Goal: Answer question/provide support: Answer question/provide support

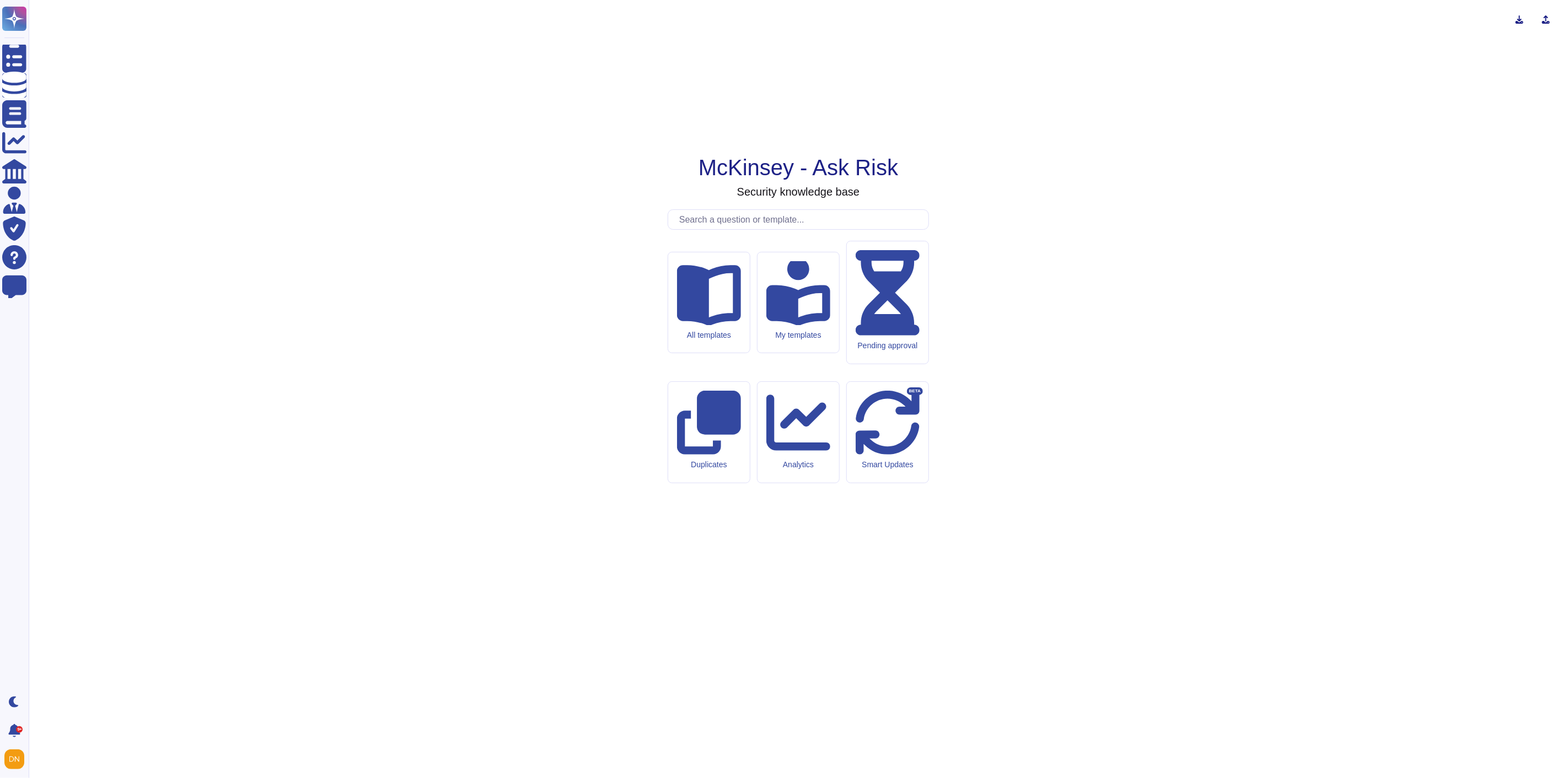
click at [722, 229] on input "text" at bounding box center [801, 219] width 255 height 19
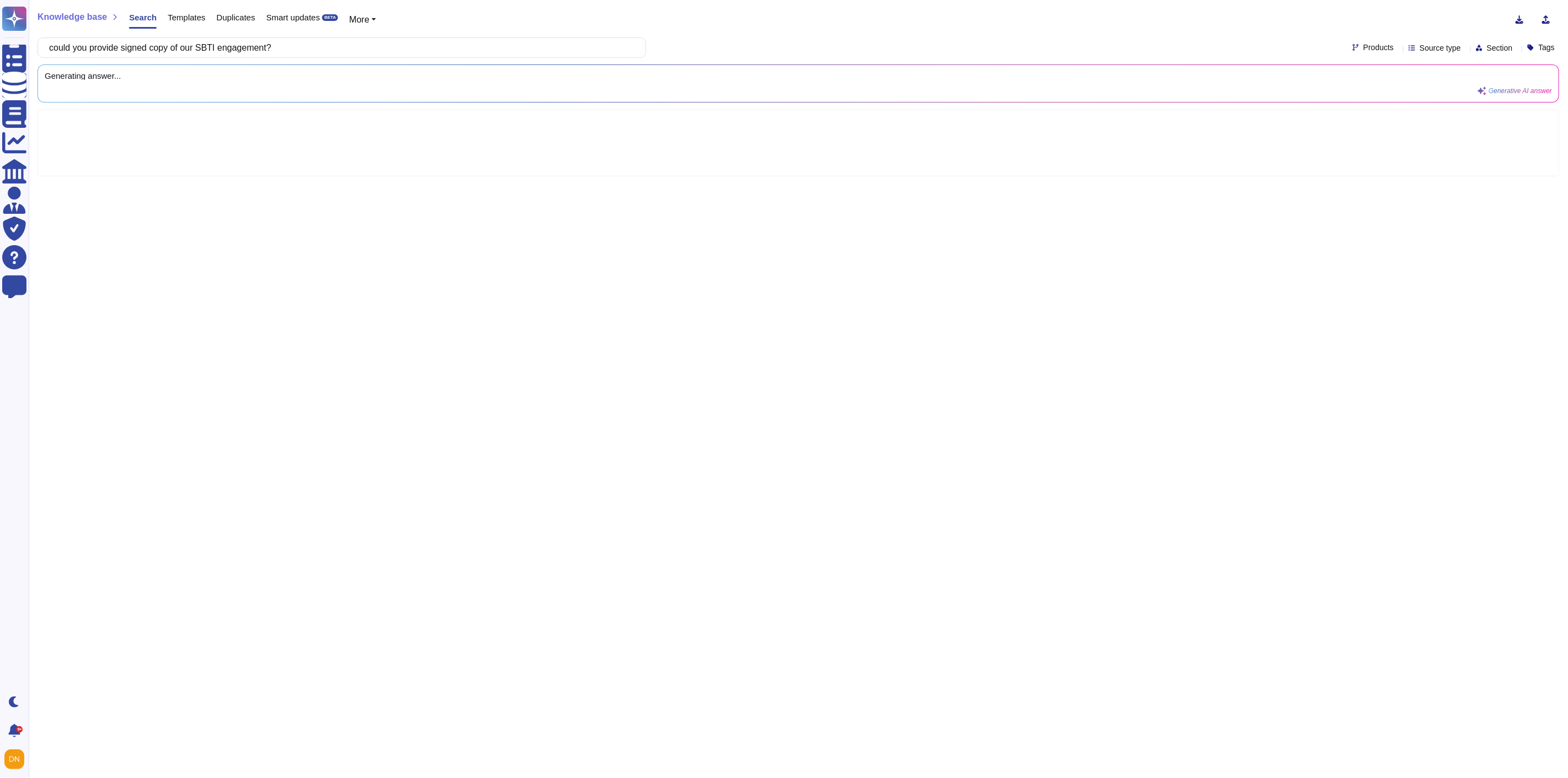
type input "could you provide signed copy of our SBTI engagement?"
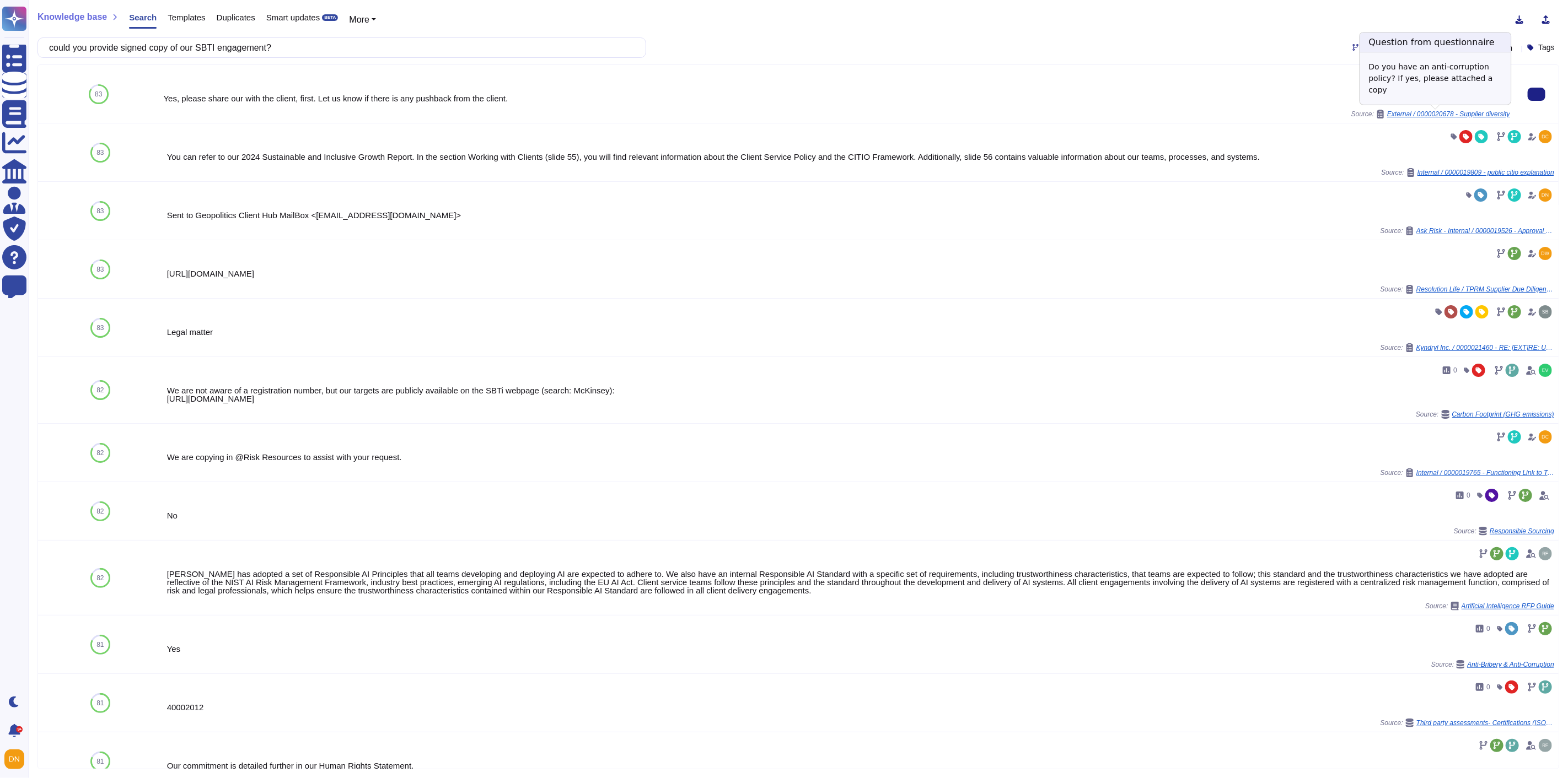
click at [1445, 114] on span "External / 0000020678 - Supplier diversity" at bounding box center [1448, 114] width 123 height 7
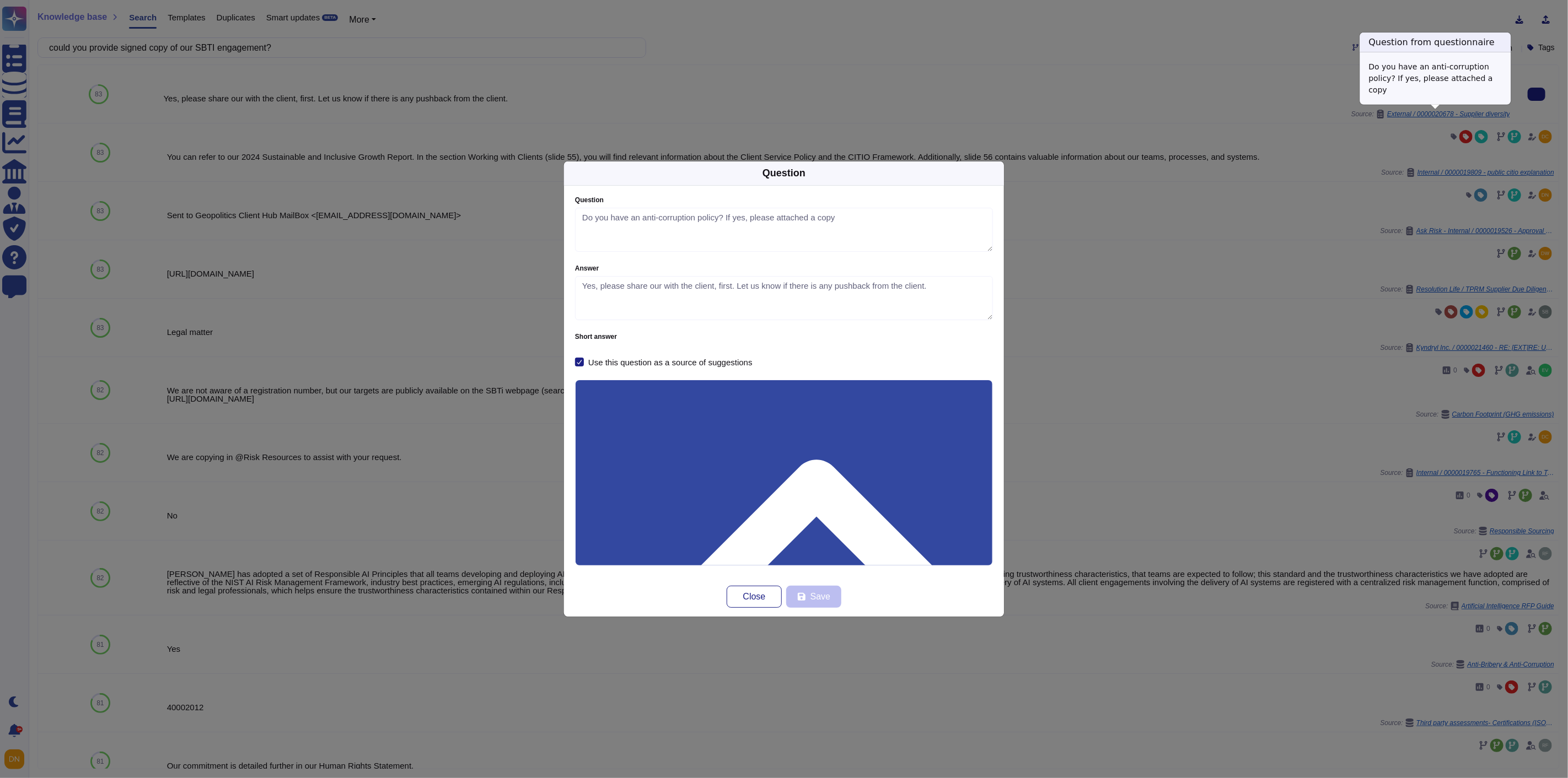
type textarea "Do you have an anti-corruption policy? If yes, please attached a copy"
type textarea "Yes, please share our with the client, first. Let us know if there is any pushb…"
click at [767, 592] on button "Close" at bounding box center [754, 596] width 55 height 22
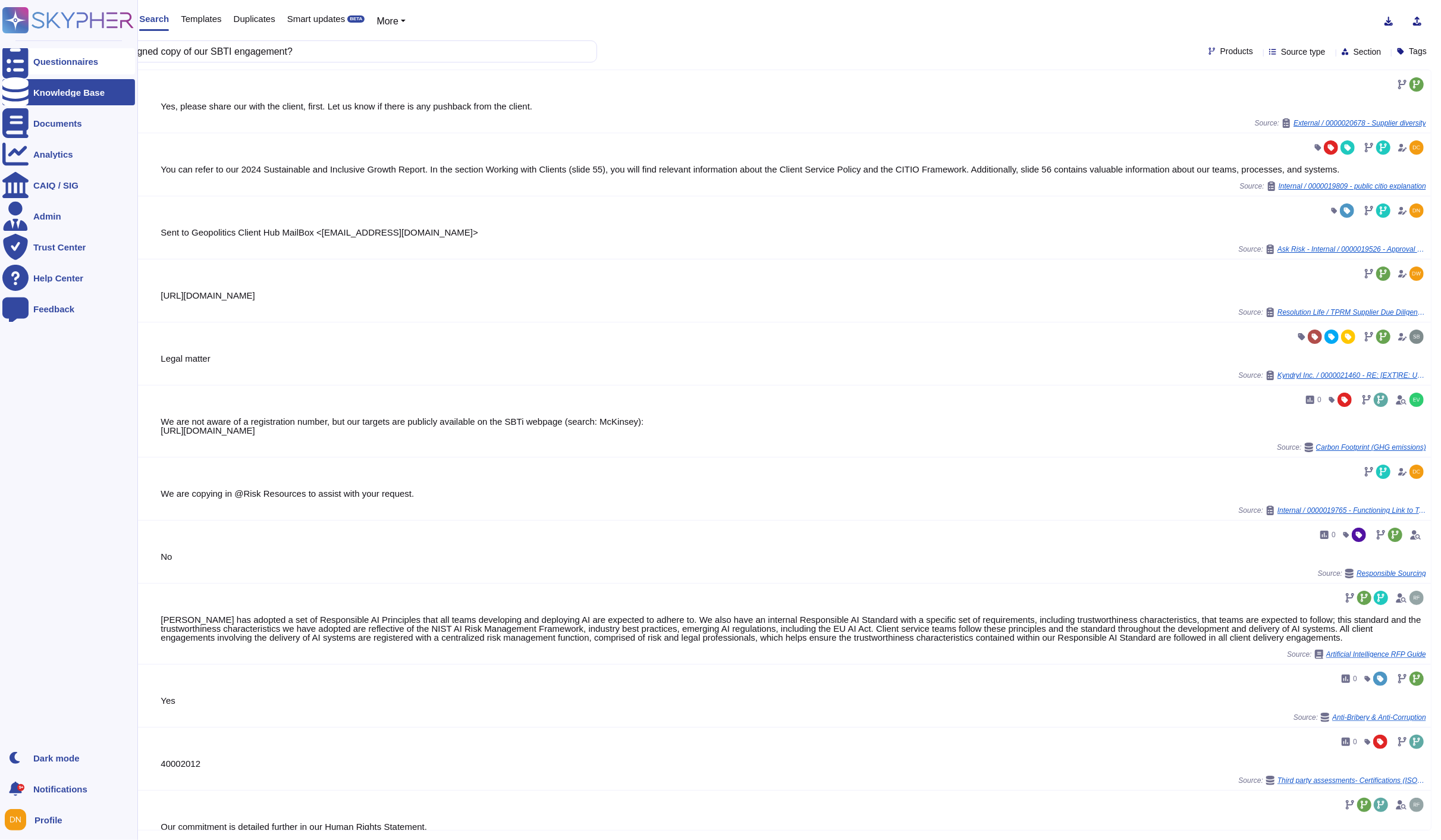
click at [28, 53] on div at bounding box center [15, 61] width 26 height 26
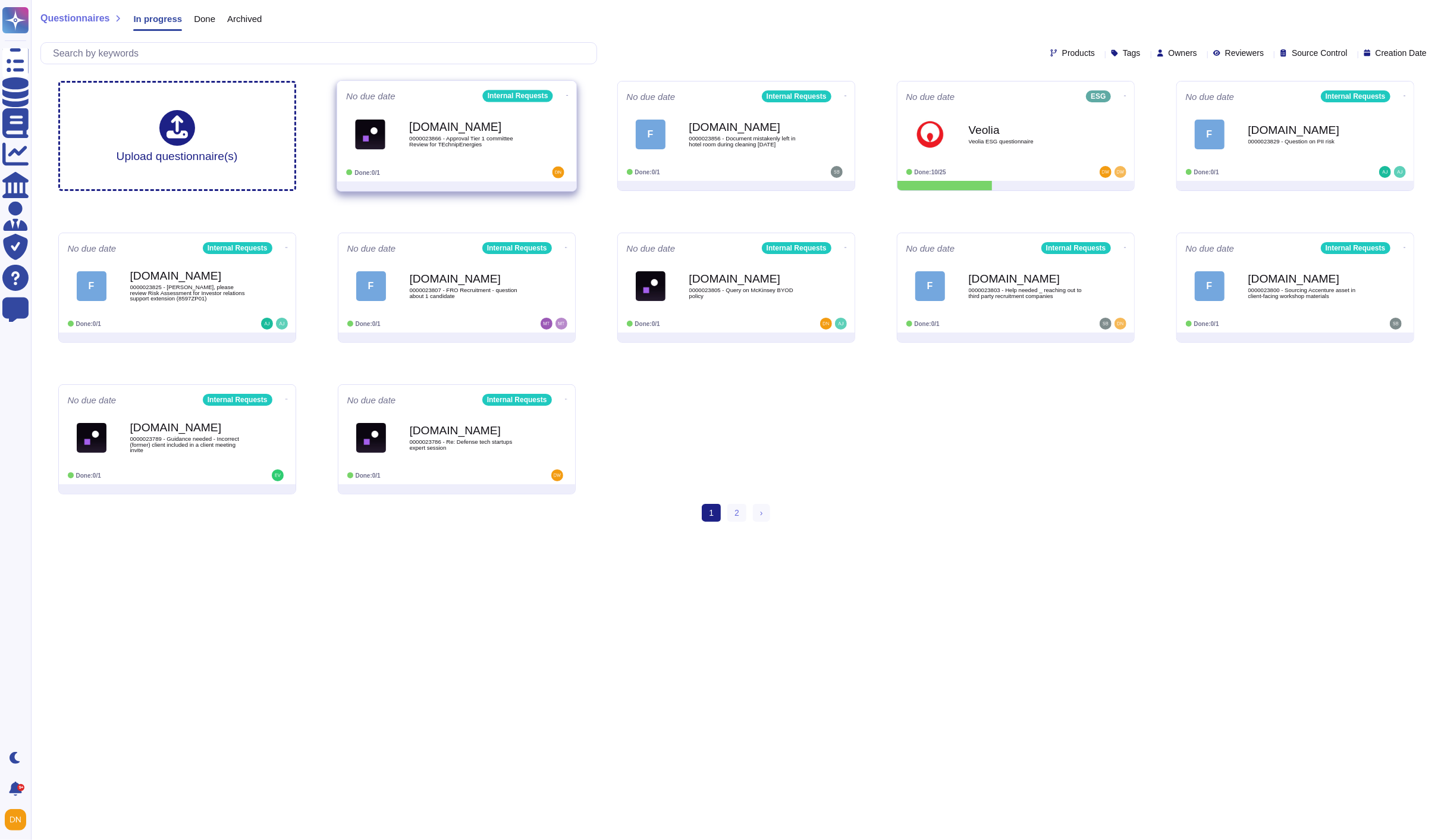
click at [496, 133] on div "[DOMAIN_NAME] 0000023866 - Approval Tier 1 committee Review for TEchnipEnergies" at bounding box center [469, 134] width 120 height 48
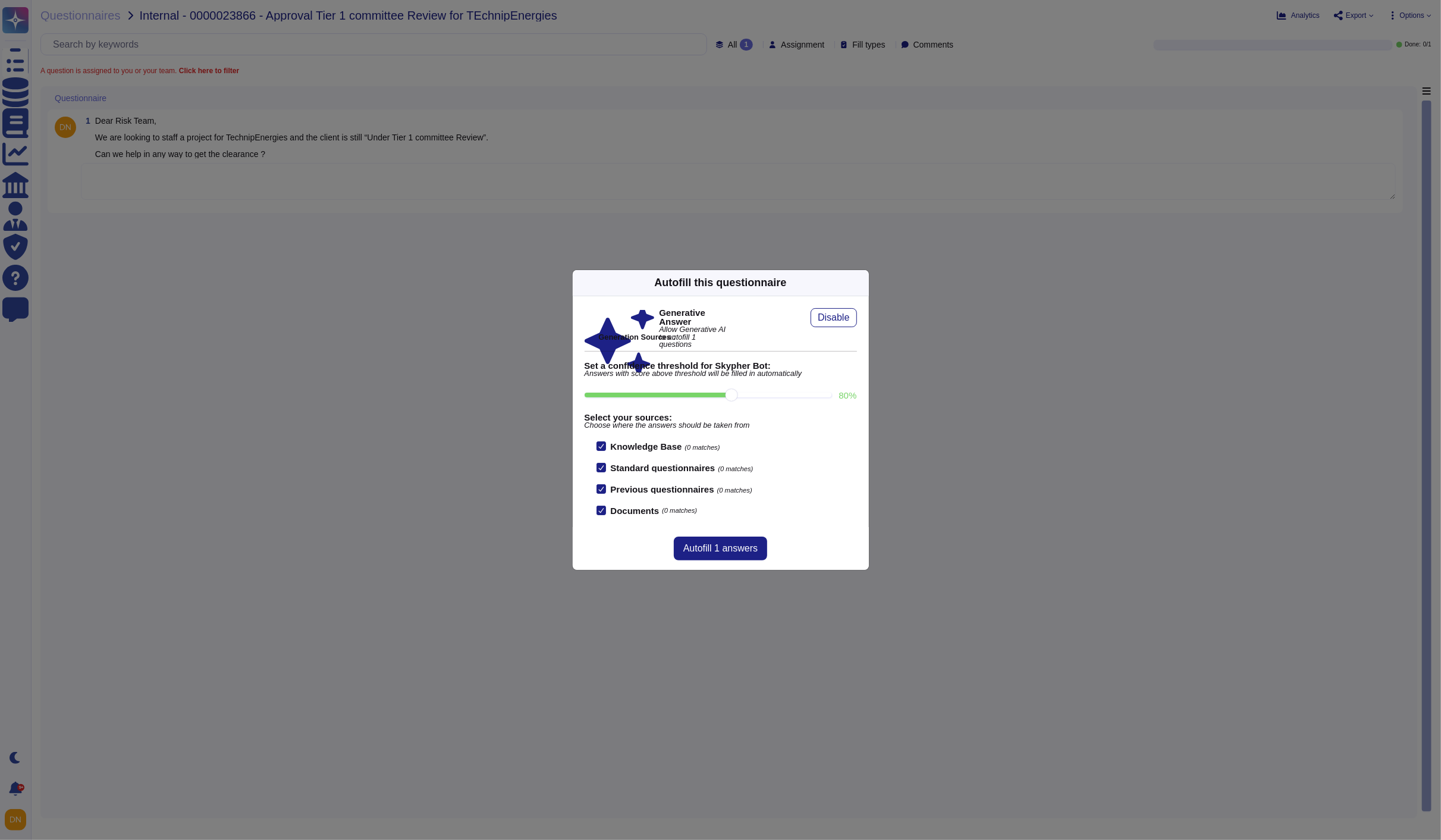
click at [862, 320] on icon at bounding box center [976, 434] width 229 height 229
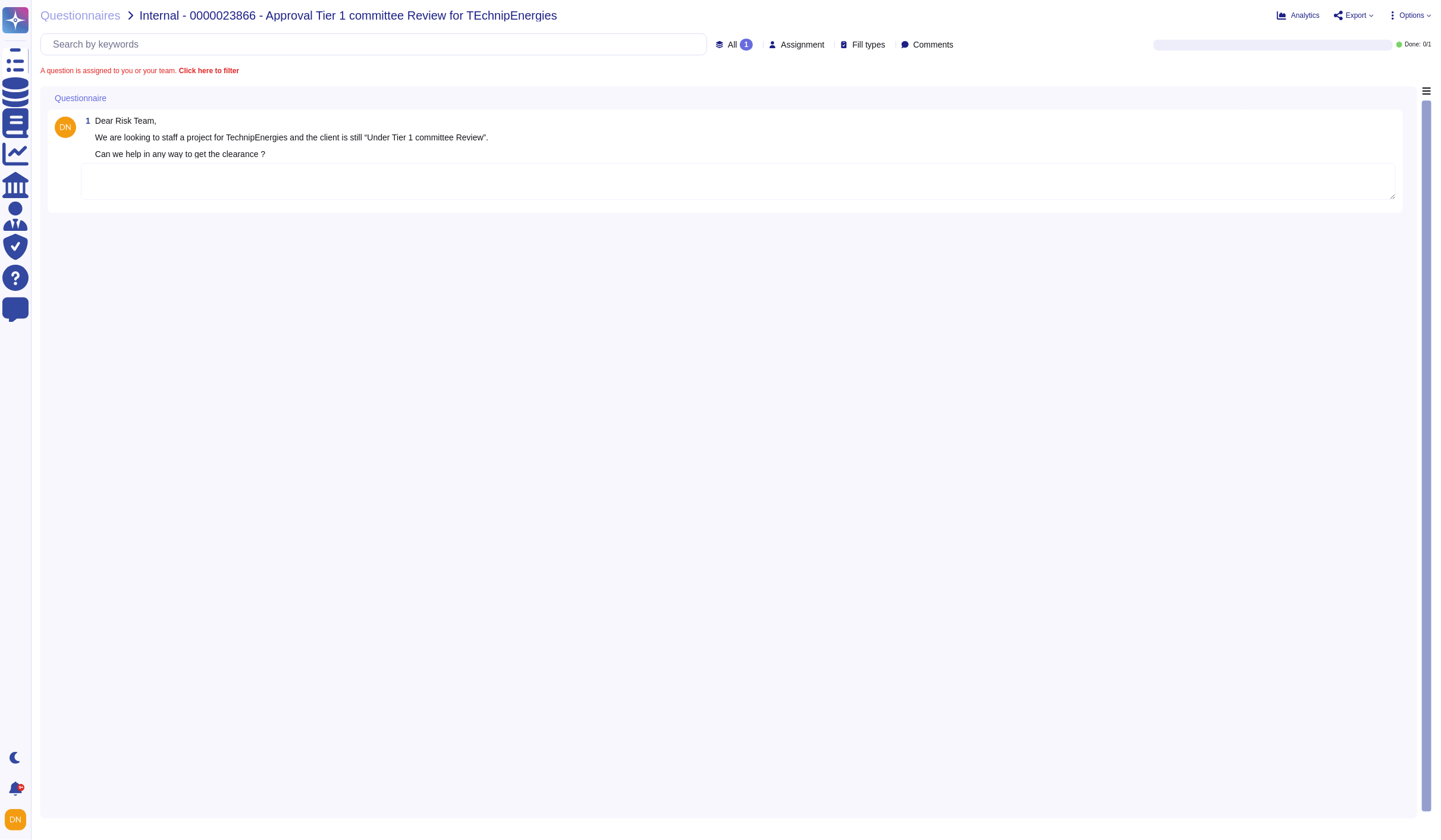
click at [674, 183] on textarea at bounding box center [739, 182] width 1315 height 37
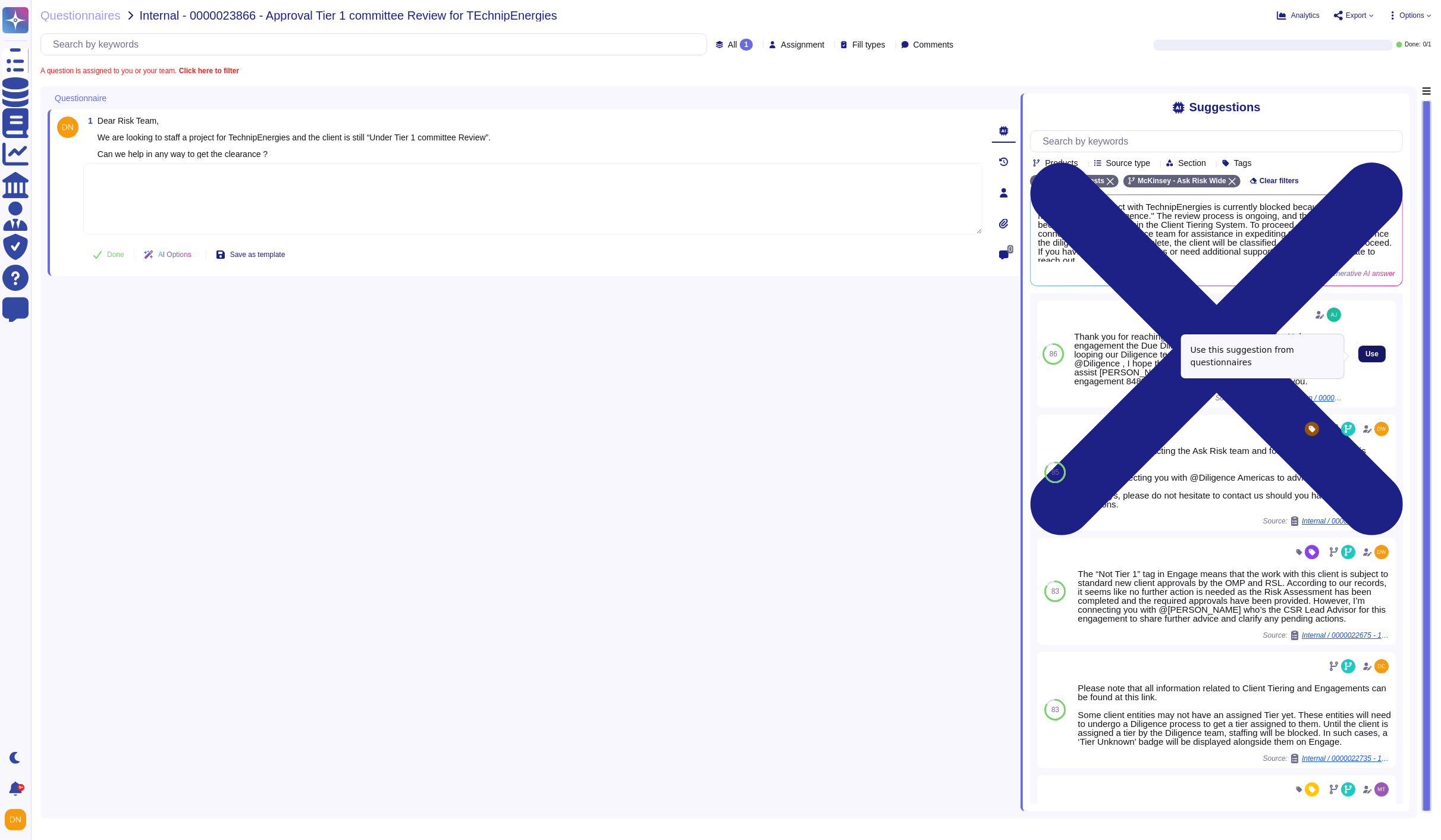
click at [1366, 357] on span "Use" at bounding box center [1372, 354] width 13 height 7
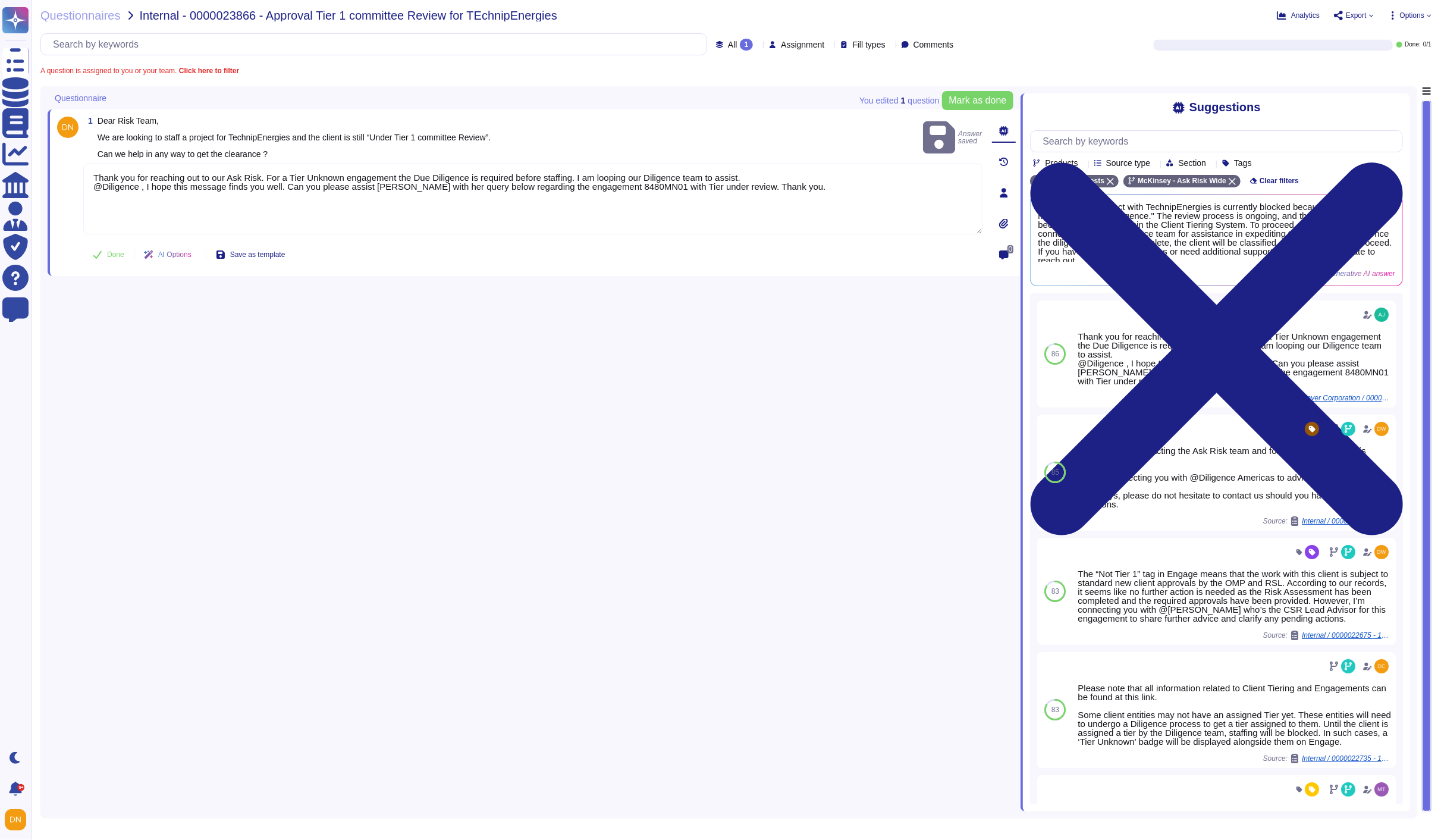
drag, startPoint x: 791, startPoint y: 194, endPoint x: 64, endPoint y: 163, distance: 727.7
click at [65, 163] on div "1 Dear Risk Team, We are looking to staff a project for TechnipEnergies and the…" at bounding box center [520, 192] width 925 height 152
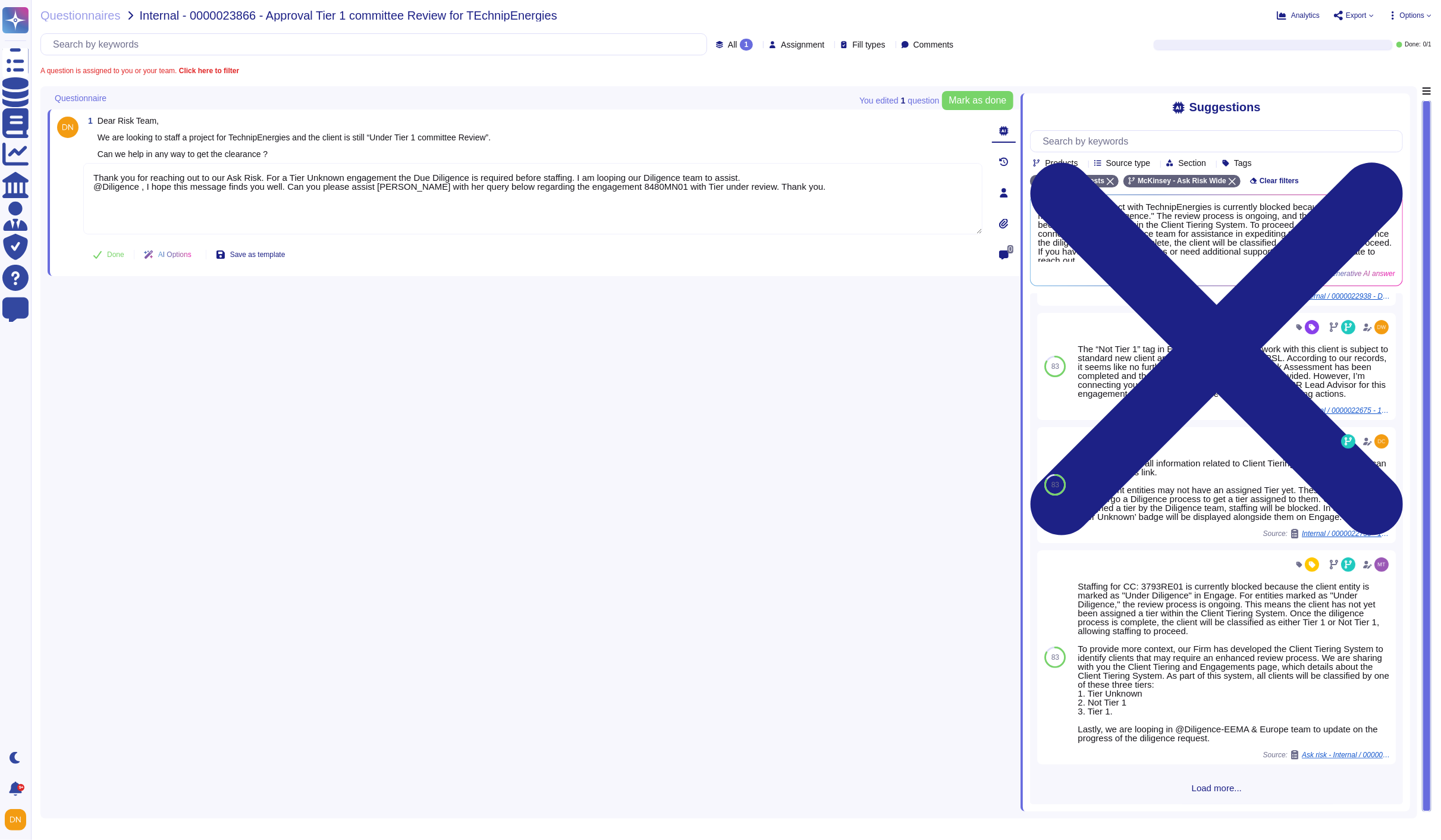
scroll to position [245, 0]
click at [1221, 795] on div "86 Thank you for reaching out to our Ask Risk. For a Tier Unknown engagement th…" at bounding box center [1217, 548] width 373 height 511
click at [1216, 790] on span "Load more..." at bounding box center [1217, 787] width 373 height 9
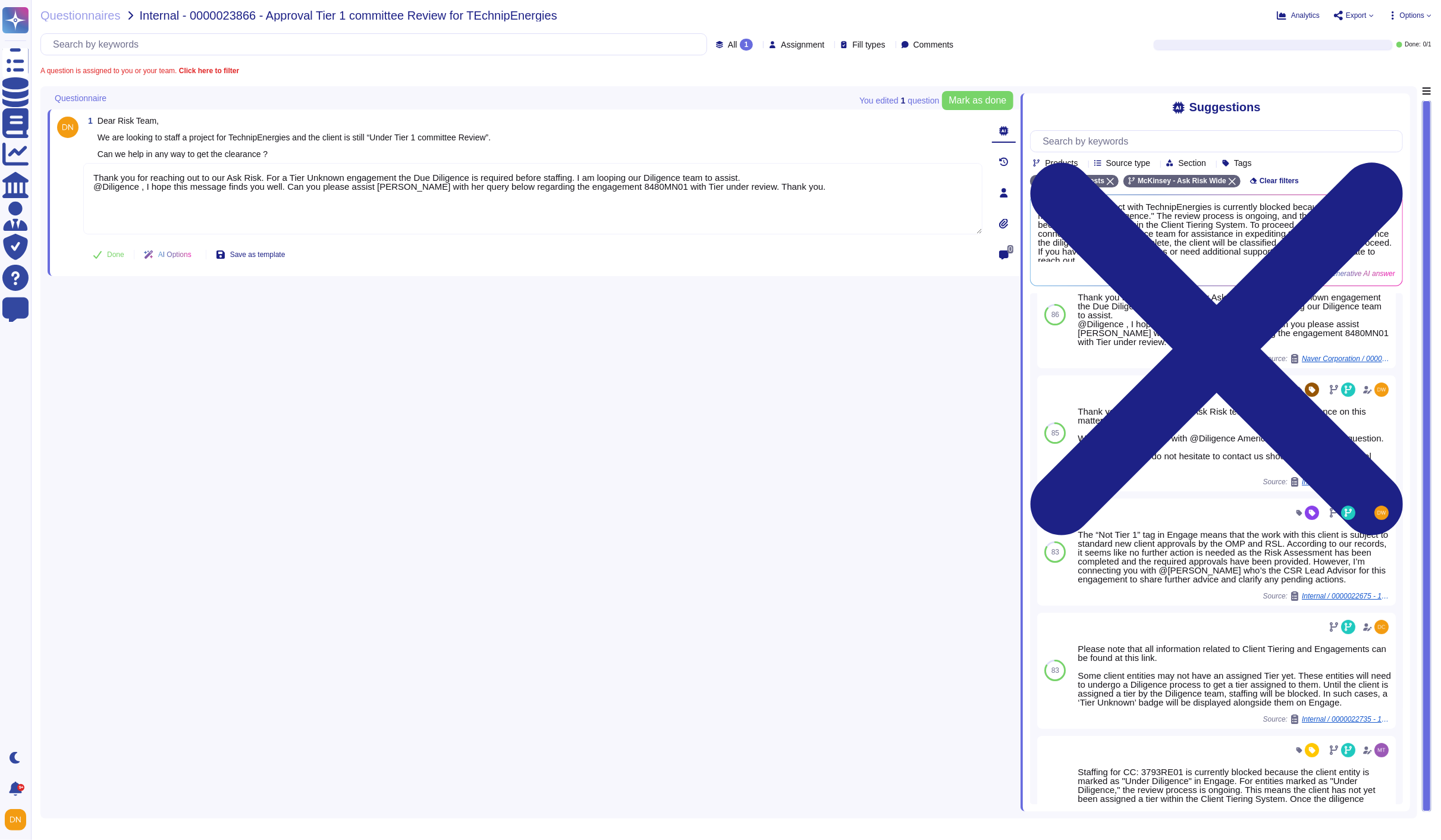
scroll to position [0, 0]
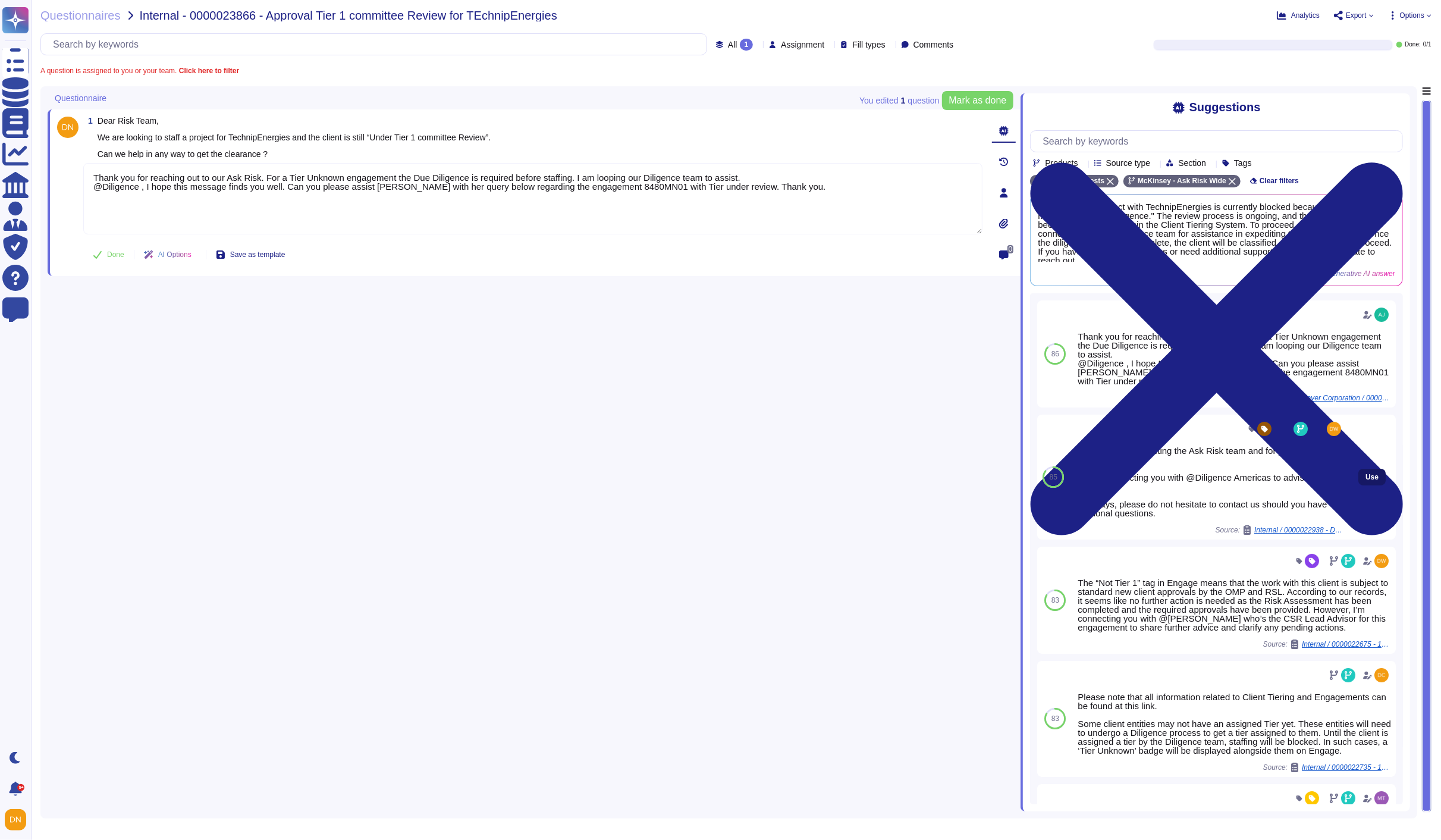
click at [1366, 479] on span "Use" at bounding box center [1372, 477] width 13 height 7
type textarea "Thank you for reaching out to our Ask Risk. For a Tier Unknown engagement the D…"
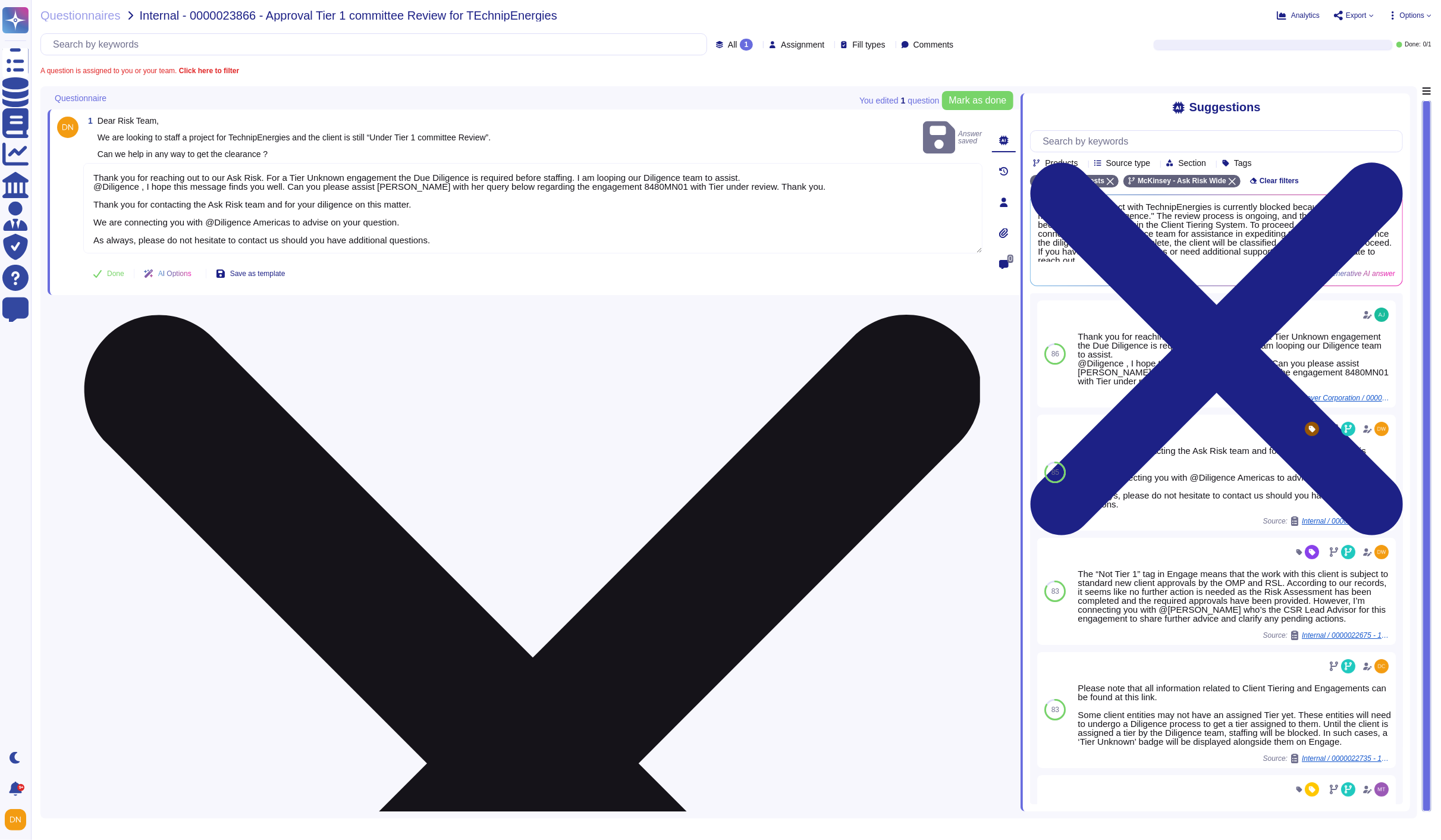
drag, startPoint x: 438, startPoint y: 240, endPoint x: 84, endPoint y: 168, distance: 361.2
click at [84, 168] on textarea "Thank you for reaching out to our Ask Risk. For a Tier Unknown engagement the D…" at bounding box center [532, 208] width 900 height 90
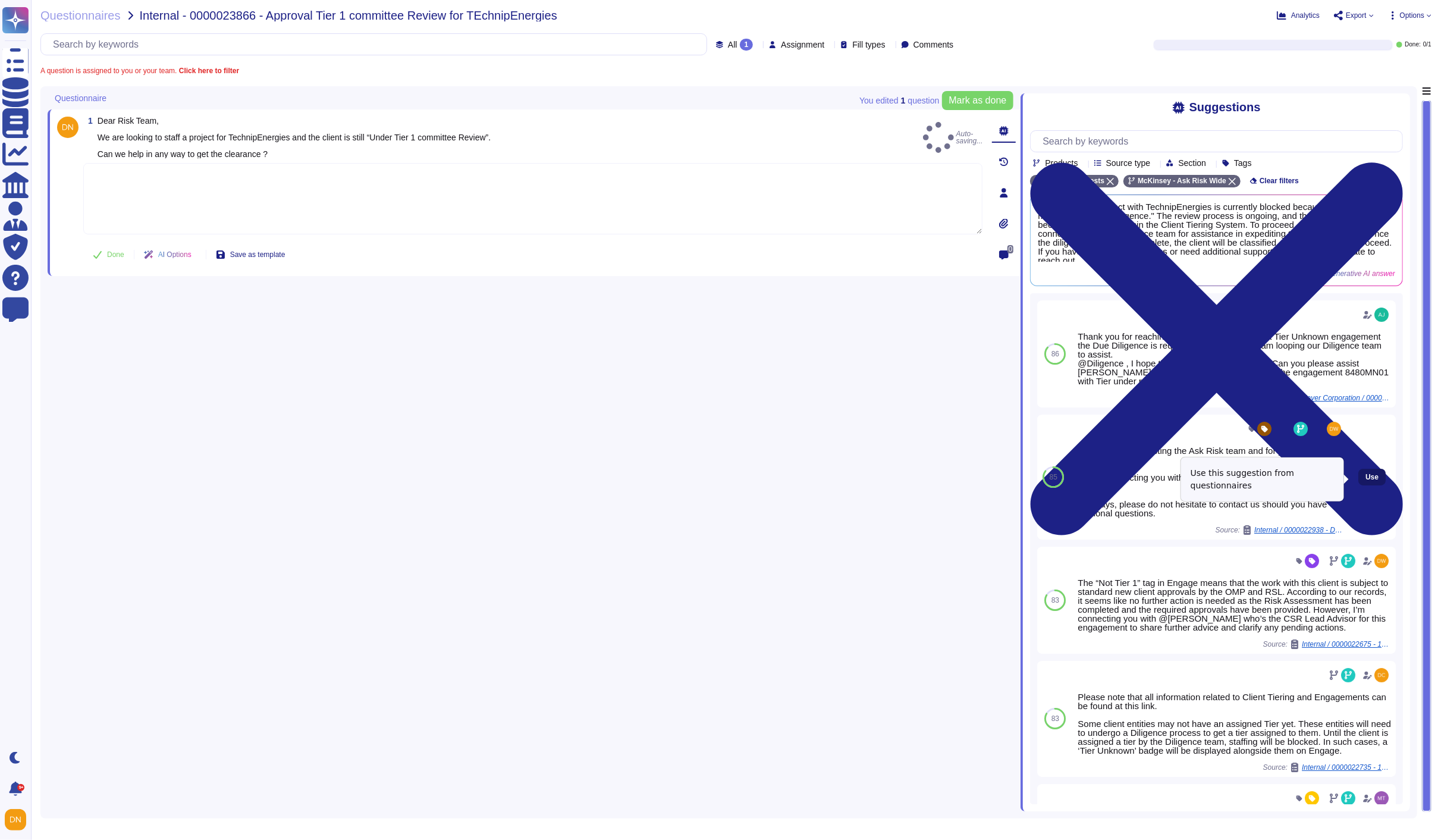
click at [1366, 481] on span "Use" at bounding box center [1372, 477] width 13 height 7
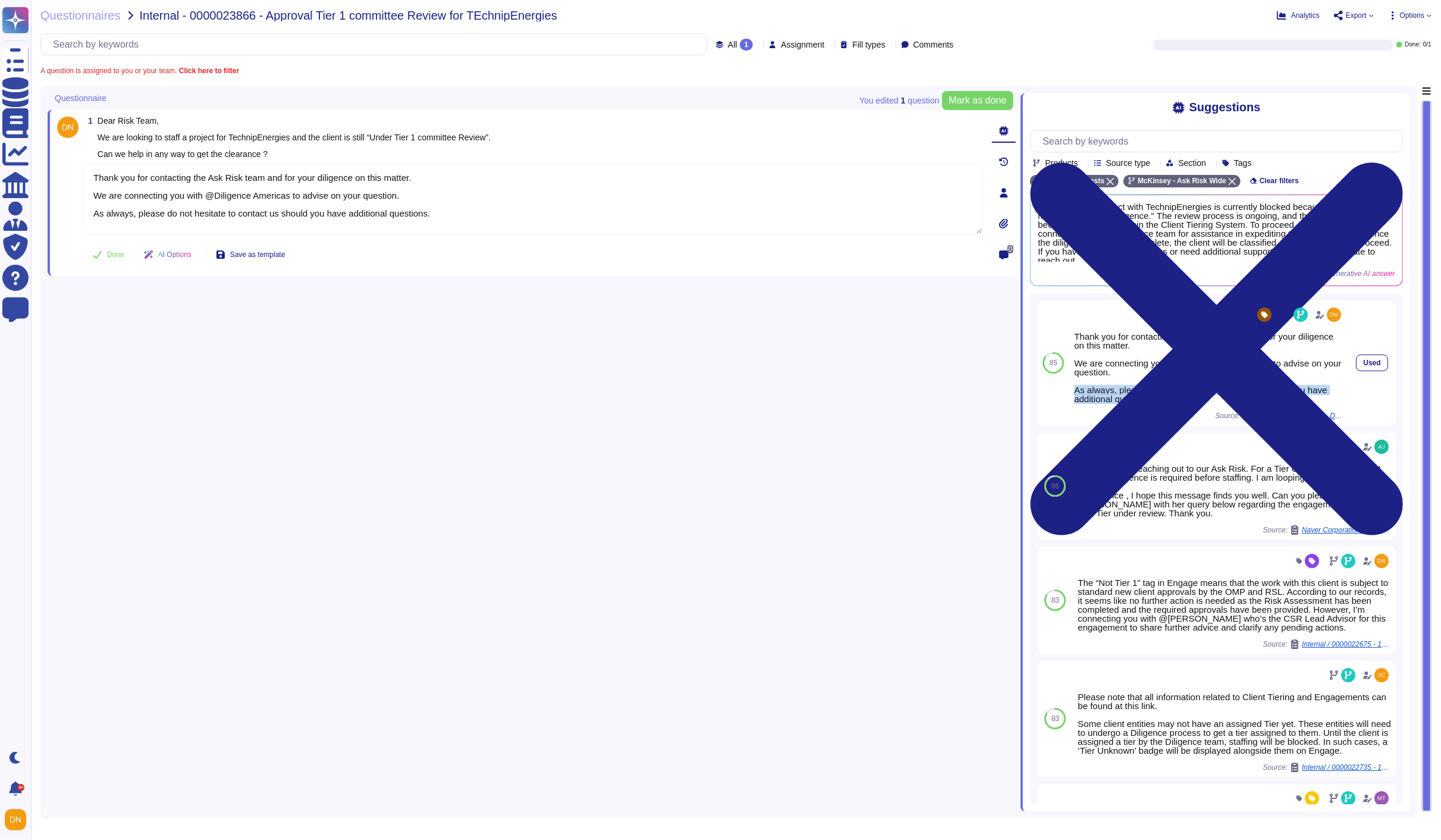
drag, startPoint x: 1162, startPoint y: 405, endPoint x: 1071, endPoint y: 388, distance: 92.6
click at [1071, 388] on div "Thank you for contacting the Ask Risk team and for your diligence on this matte…" at bounding box center [1209, 363] width 279 height 125
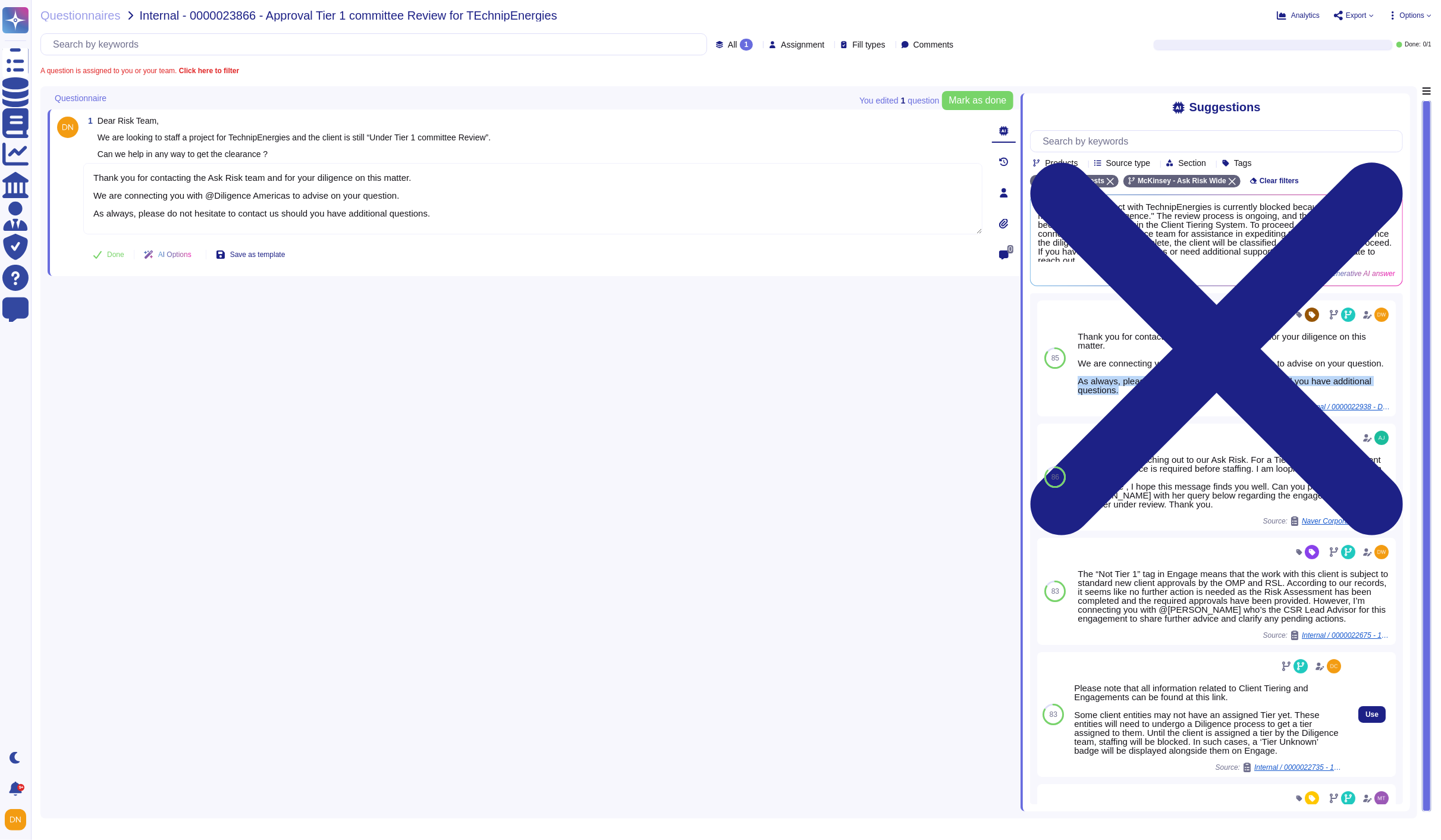
copy div "As always, please do not hesitate to contact us should you have additional ques…"
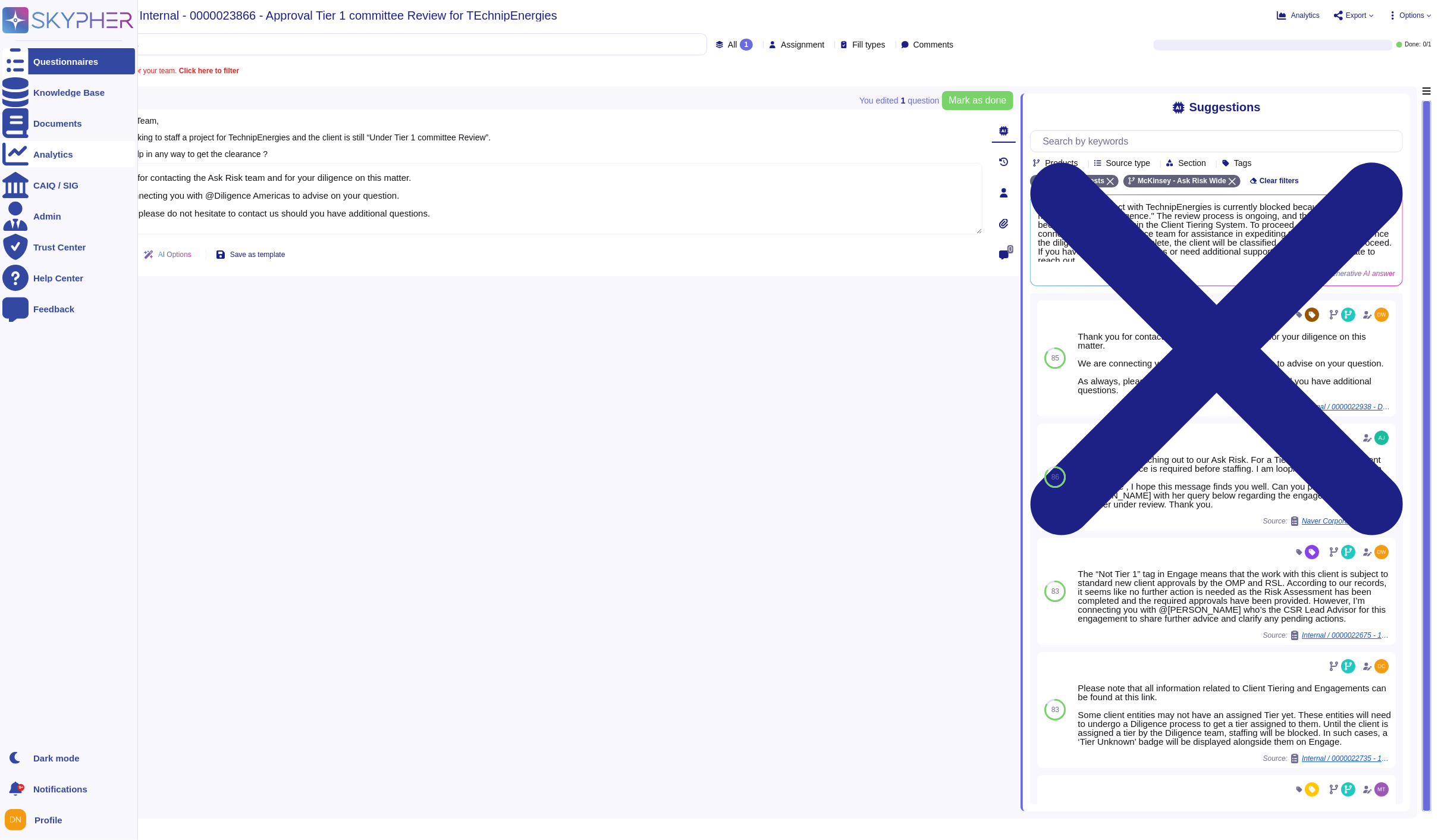
drag, startPoint x: 470, startPoint y: 225, endPoint x: 6, endPoint y: 144, distance: 471.0
click at [7, 151] on div "Questionnaires Knowledge Base Documents Analytics CAIQ / SIG Admin Trust Center…" at bounding box center [720, 420] width 1441 height 840
paste textarea "reaching out to our Ask Risk. Let me connect you with @Diligence-EEMA & Europe …"
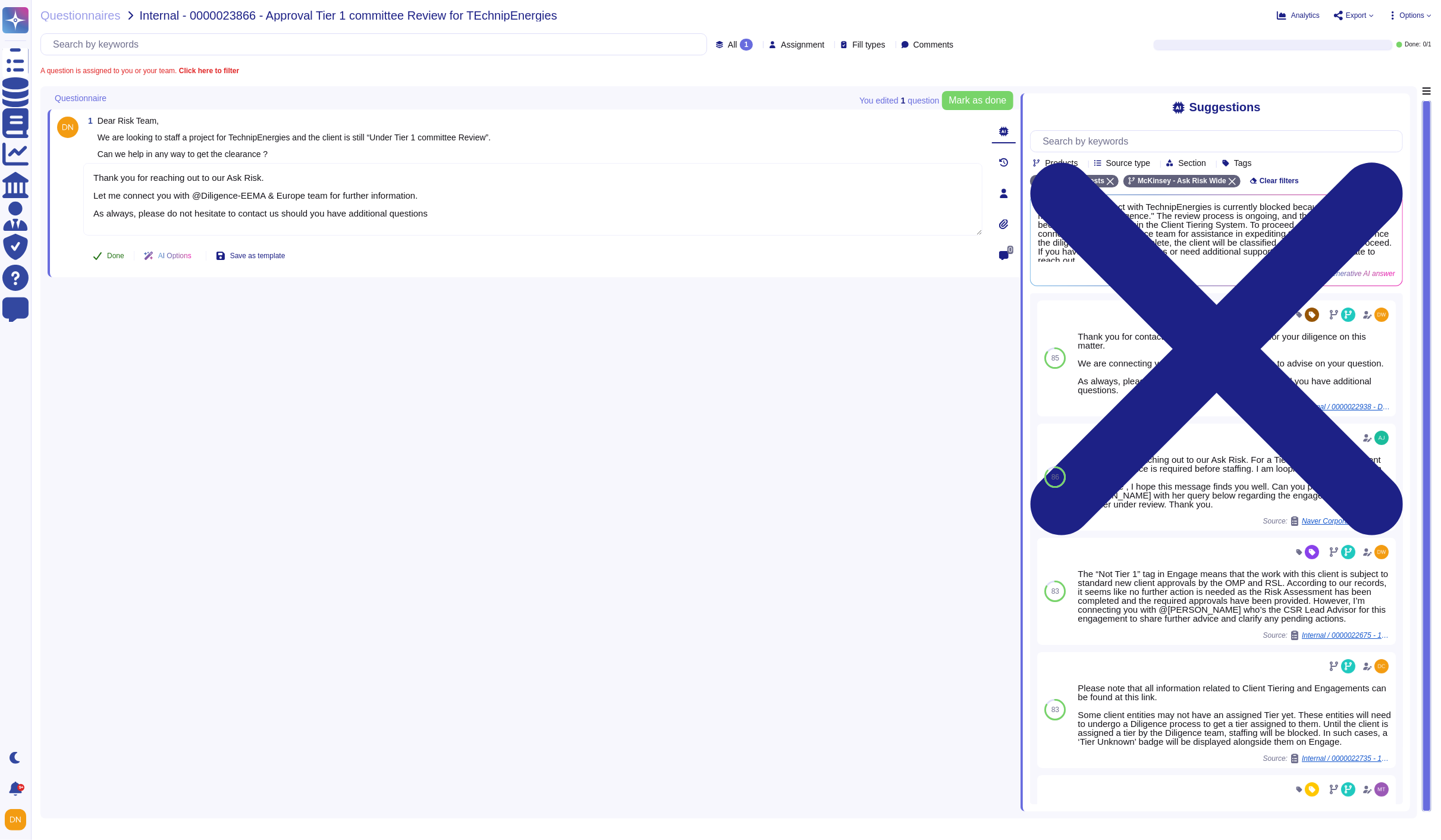
type textarea "Thank you for reaching out to our Ask Risk. Let me connect you with @Diligence-…"
click at [119, 254] on span "Done" at bounding box center [116, 255] width 18 height 7
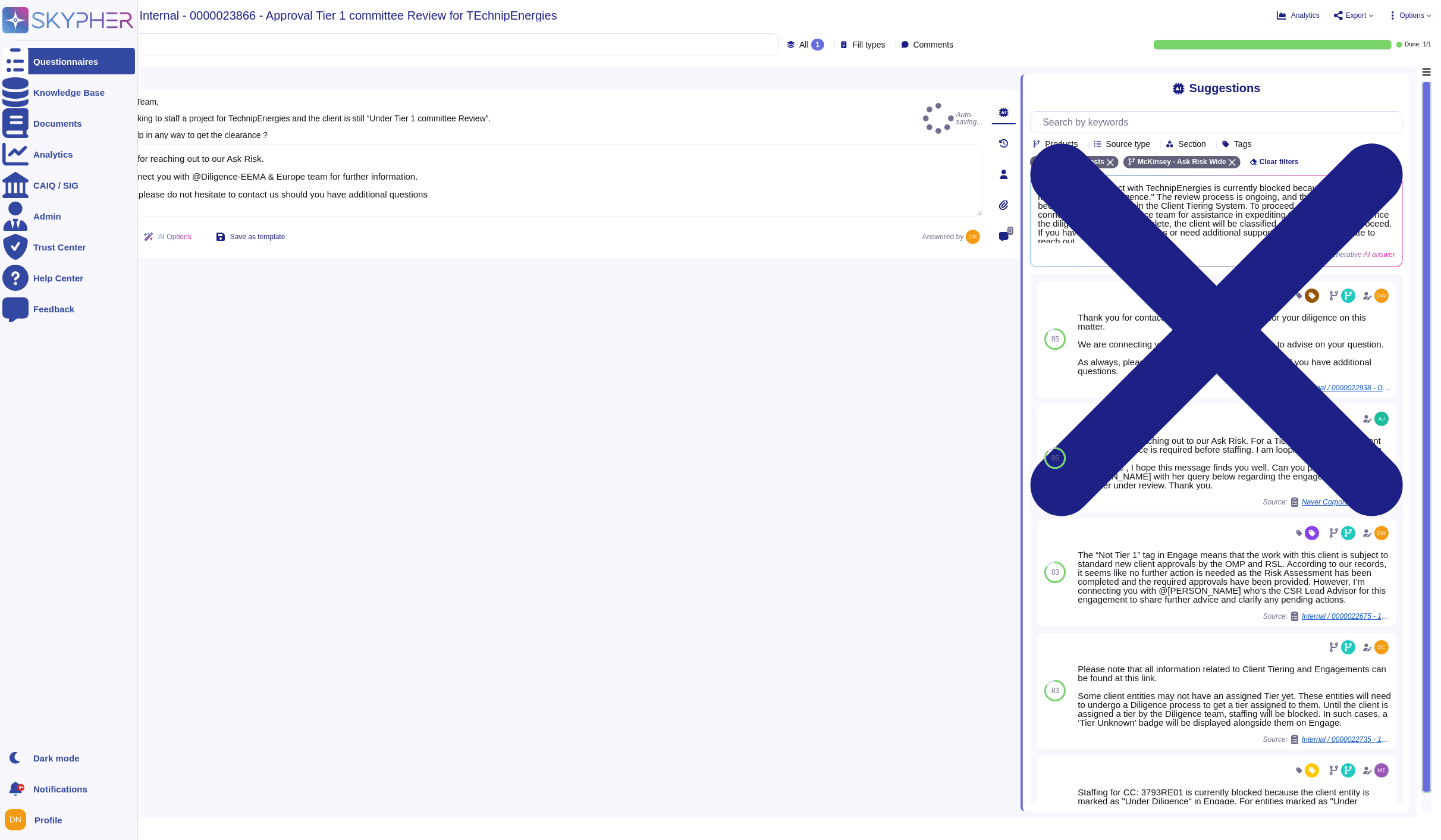
click at [27, 58] on div at bounding box center [15, 61] width 26 height 26
